Goal: Check status: Check status

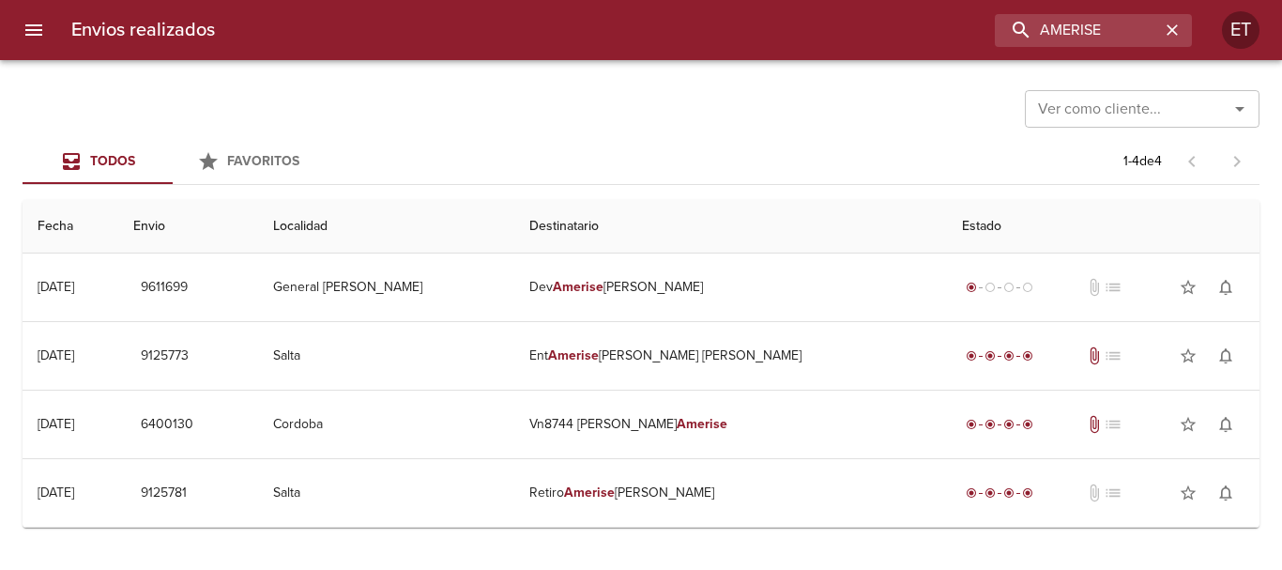
click at [1122, 33] on input "AMERISE" at bounding box center [1077, 30] width 165 height 33
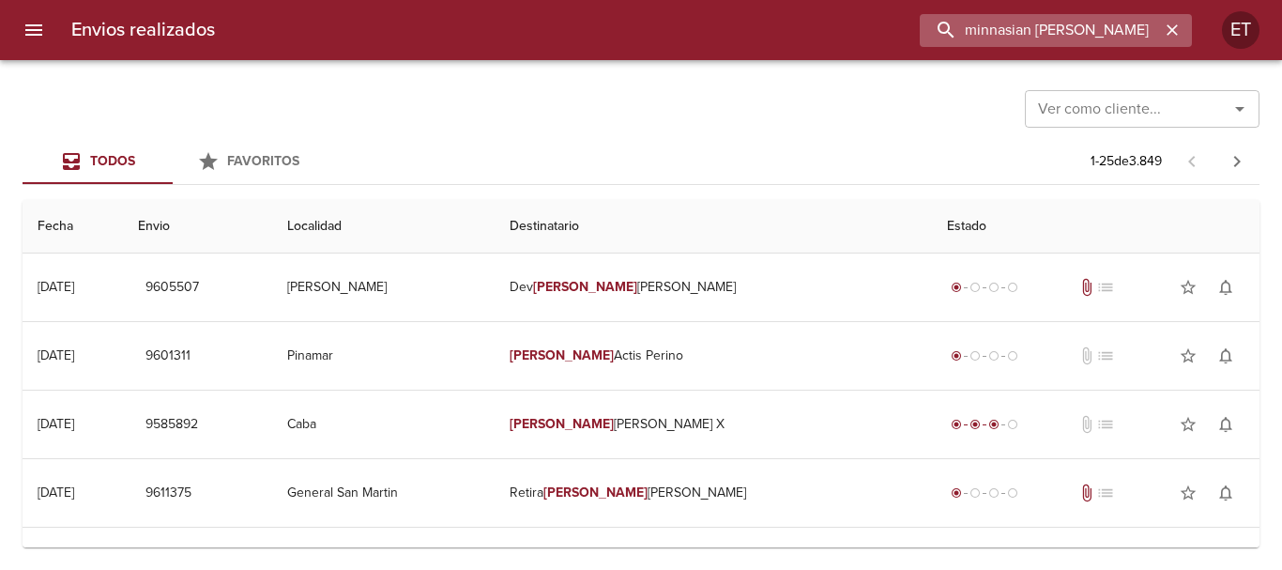
click at [986, 30] on input "minnasian [PERSON_NAME]" at bounding box center [1040, 30] width 240 height 33
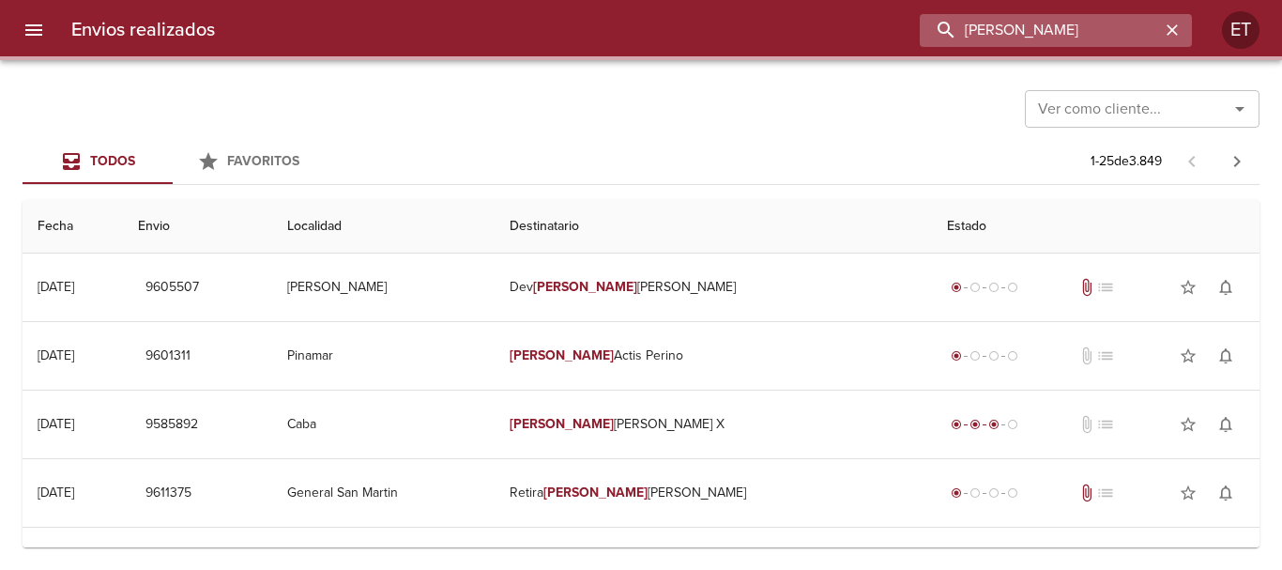
click at [1003, 28] on input "[PERSON_NAME]" at bounding box center [1040, 30] width 240 height 33
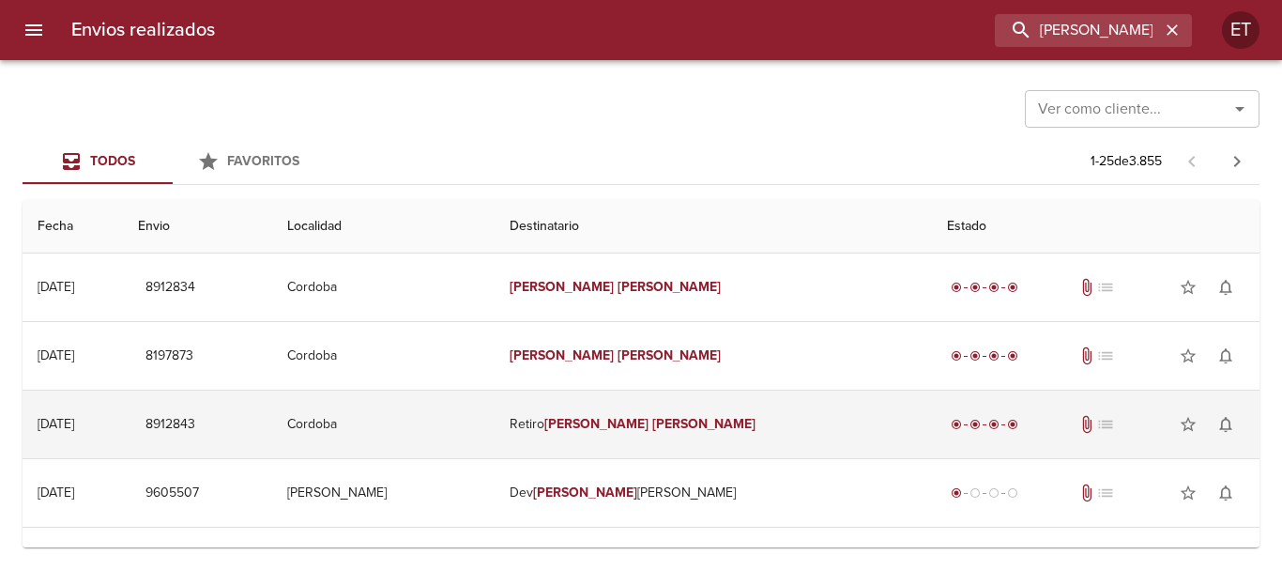
click at [708, 406] on td "Retiro [PERSON_NAME]" at bounding box center [713, 424] width 438 height 68
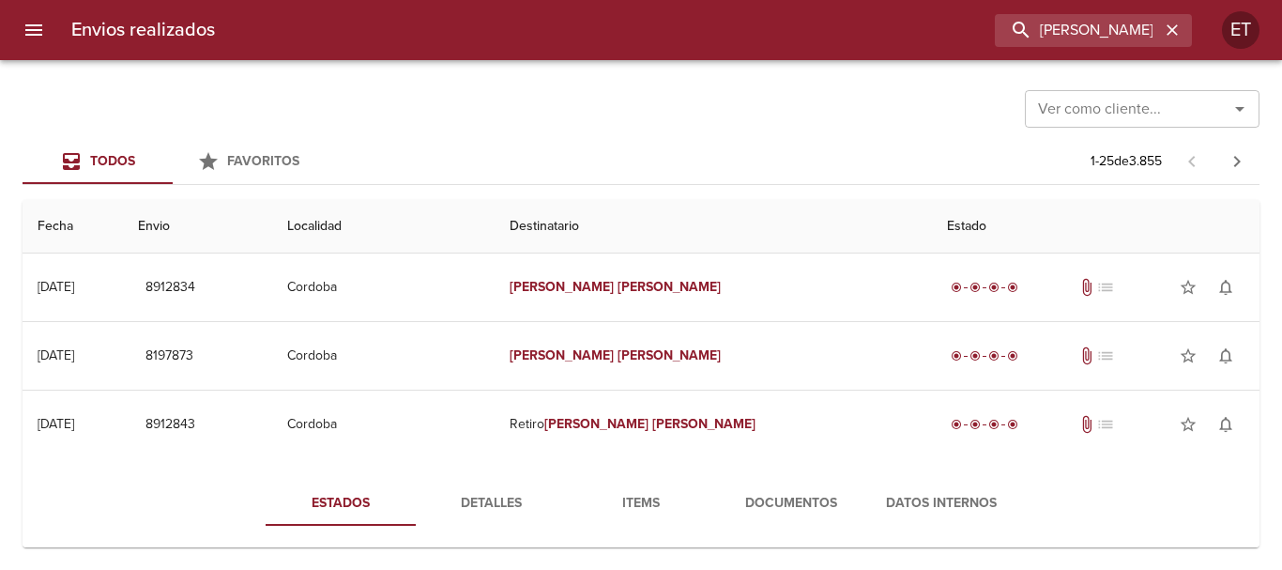
scroll to position [188, 0]
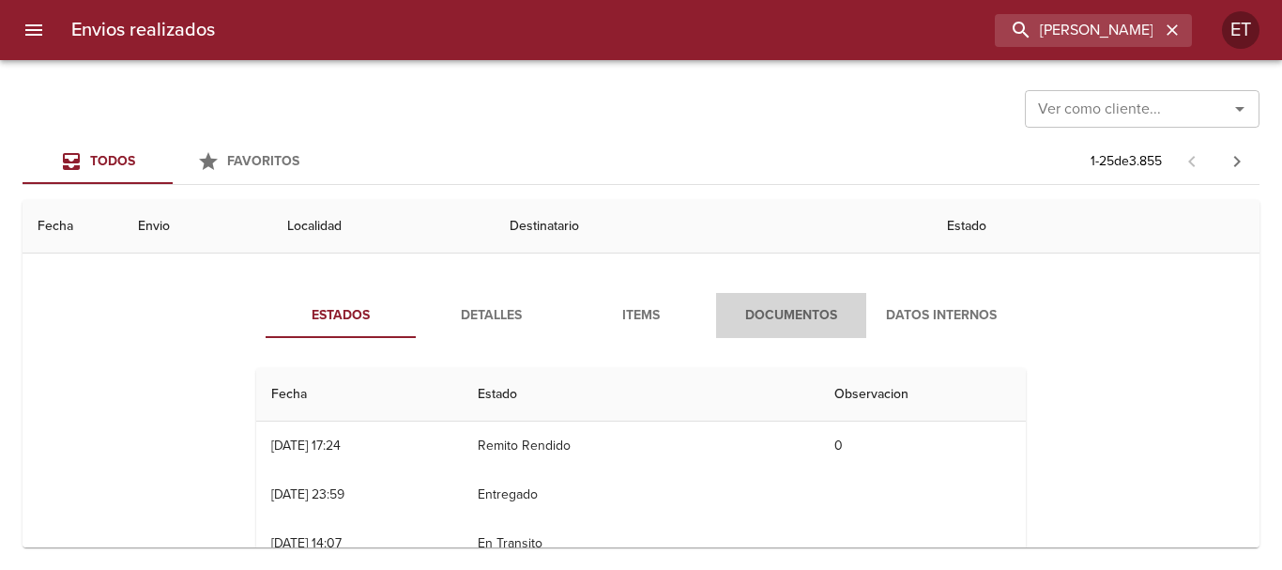
click at [813, 312] on span "Documentos" at bounding box center [791, 315] width 128 height 23
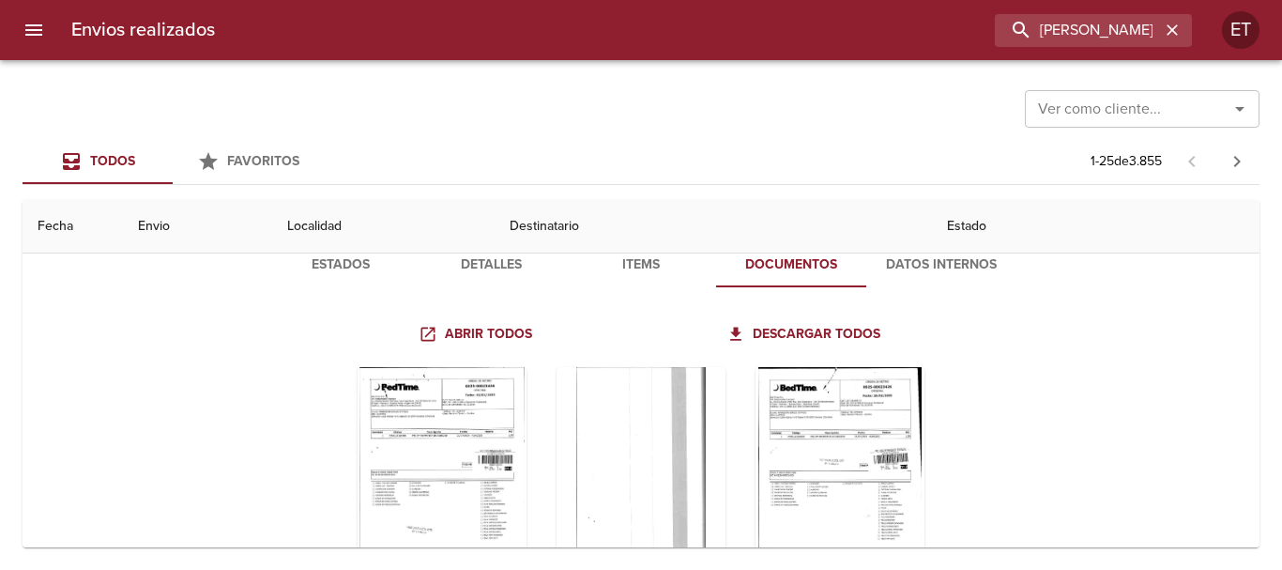
scroll to position [375, 0]
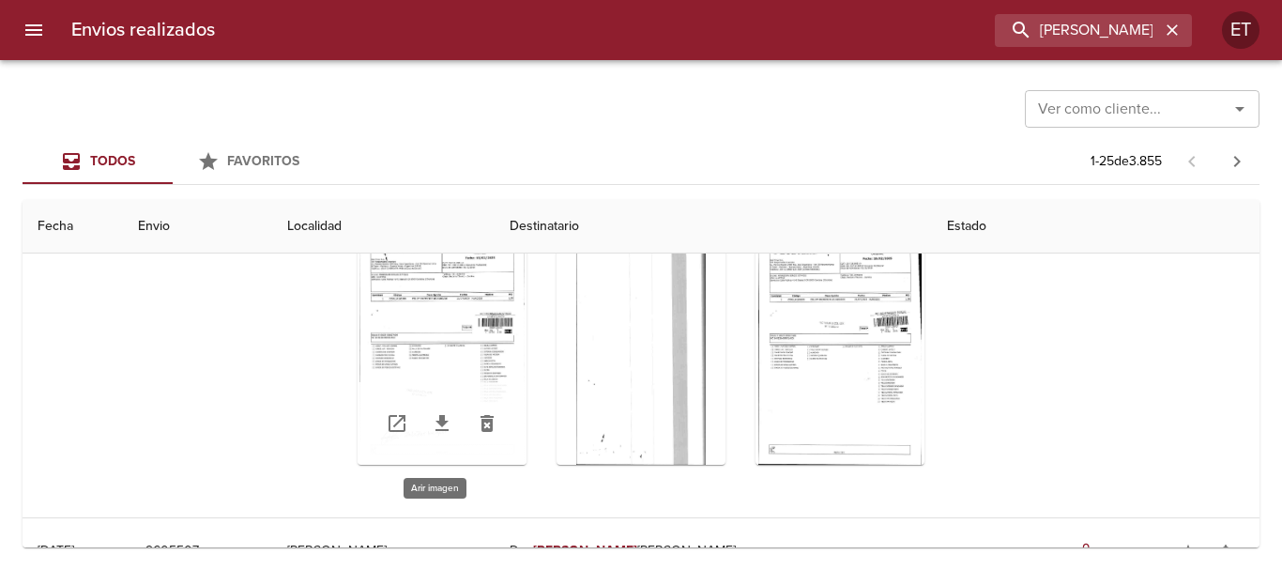
click at [446, 333] on div "Tabla de envíos del cliente" at bounding box center [441, 347] width 169 height 235
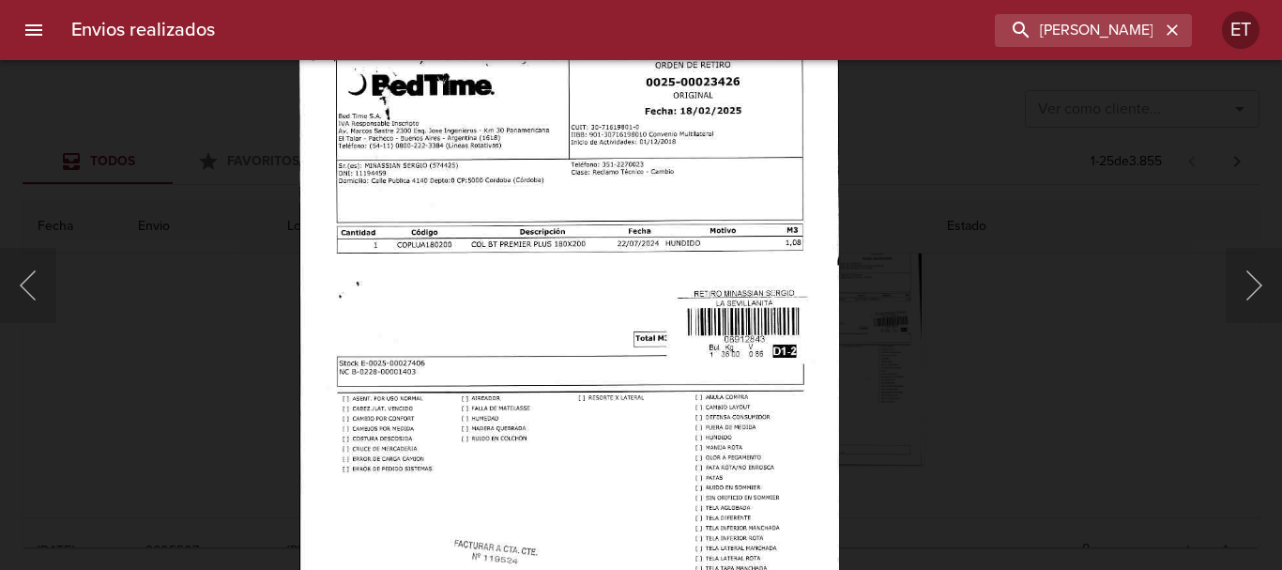
click at [643, 440] on img "Lightbox" at bounding box center [568, 404] width 539 height 768
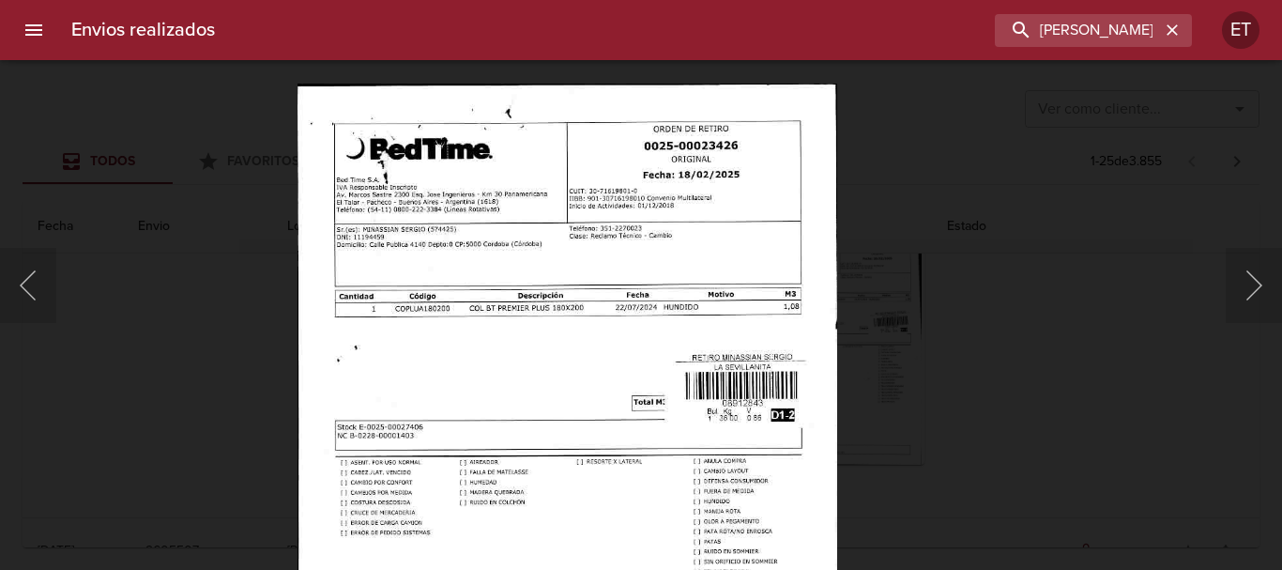
click at [1013, 360] on div "Lightbox" at bounding box center [641, 285] width 1282 height 570
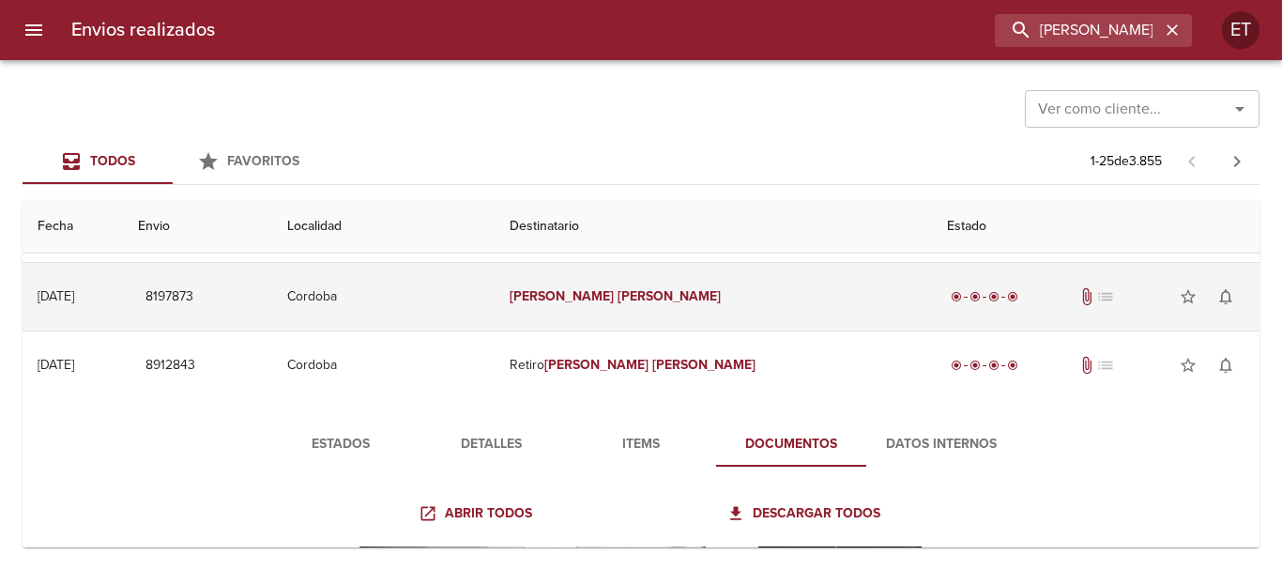
scroll to position [0, 0]
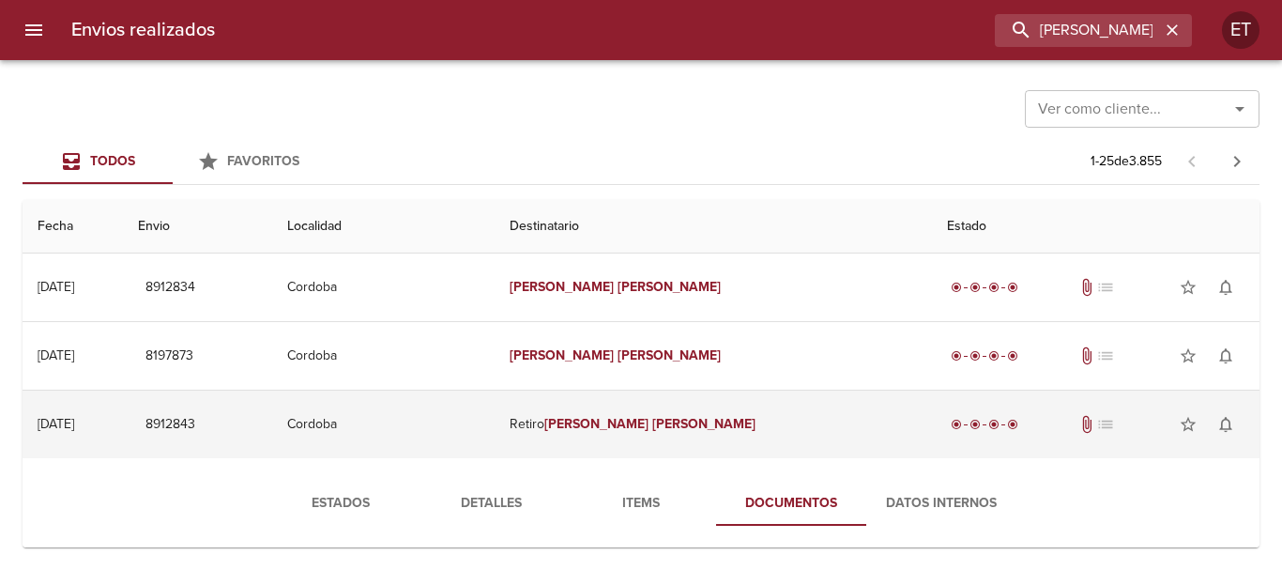
click at [790, 416] on td "Retiro [PERSON_NAME]" at bounding box center [713, 424] width 438 height 68
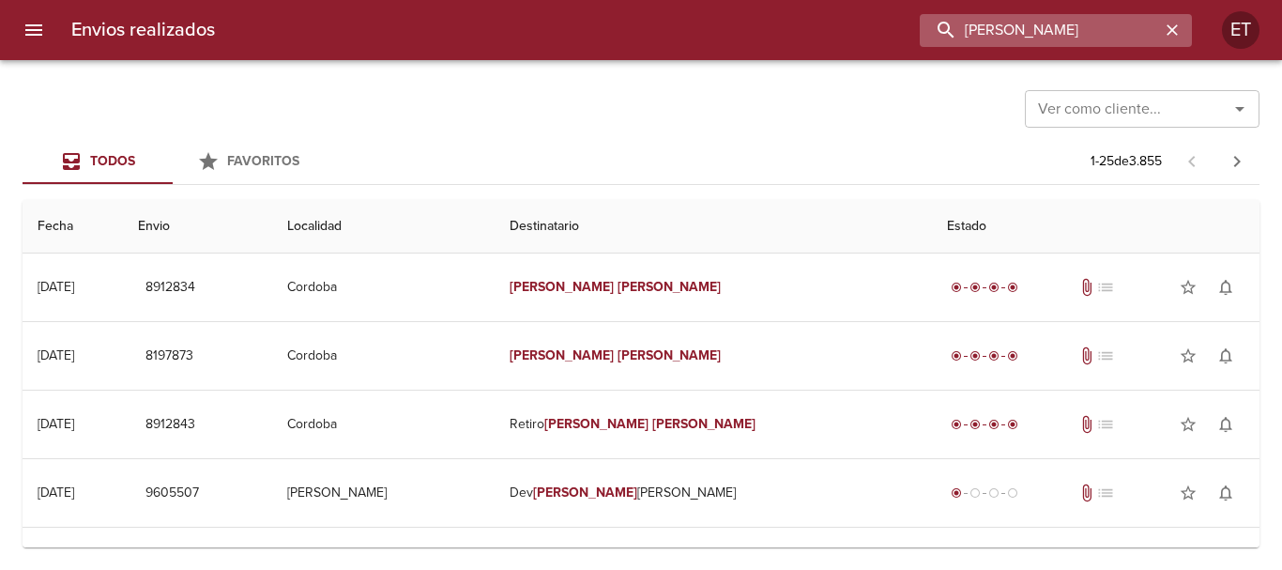
click at [1100, 31] on input "[PERSON_NAME]" at bounding box center [1040, 30] width 240 height 33
click at [1100, 30] on input "[PERSON_NAME]" at bounding box center [1040, 30] width 240 height 33
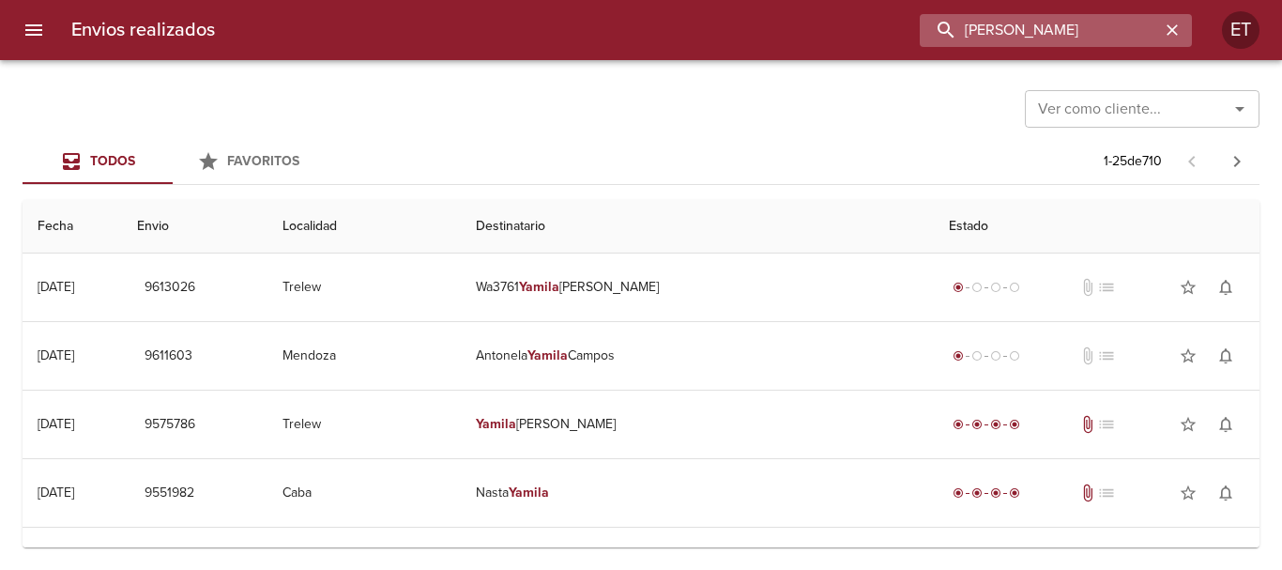
click at [1065, 28] on input "[PERSON_NAME]" at bounding box center [1040, 30] width 240 height 33
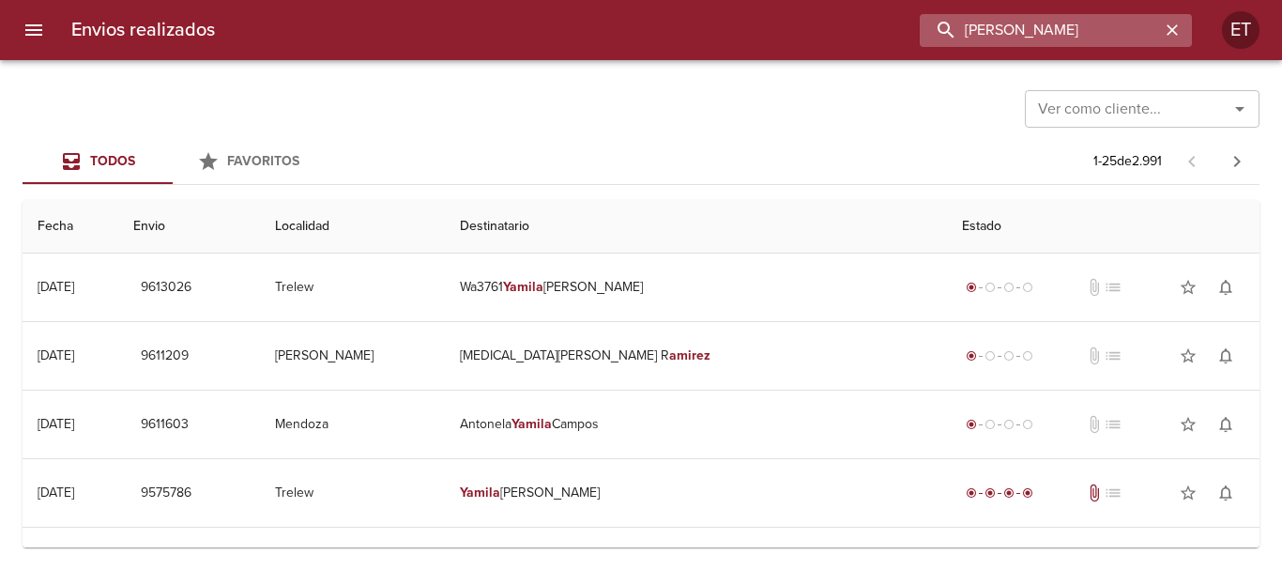
type input "[PERSON_NAME]"
